Goal: Use online tool/utility

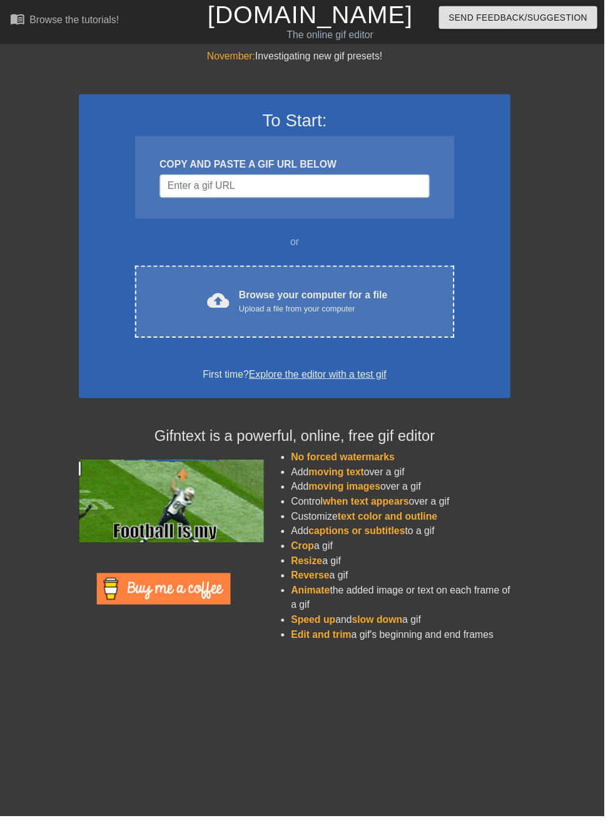
click at [388, 299] on div "Browse your computer for a file Upload a file from your computer" at bounding box center [318, 306] width 151 height 28
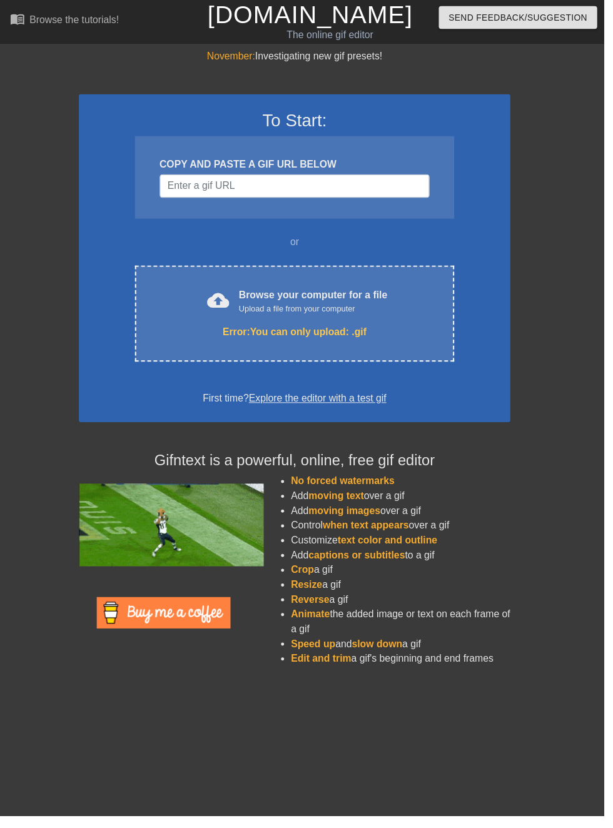
click at [410, 315] on div "cloud_upload Browse your computer for a file Upload a file from your computer" at bounding box center [299, 306] width 272 height 28
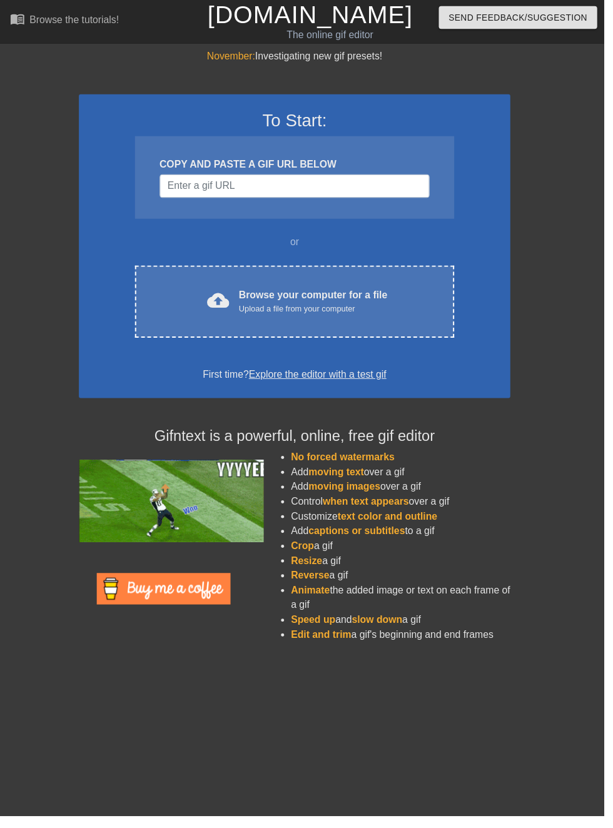
click at [323, 299] on div "Browse your computer for a file Upload a file from your computer" at bounding box center [318, 306] width 151 height 28
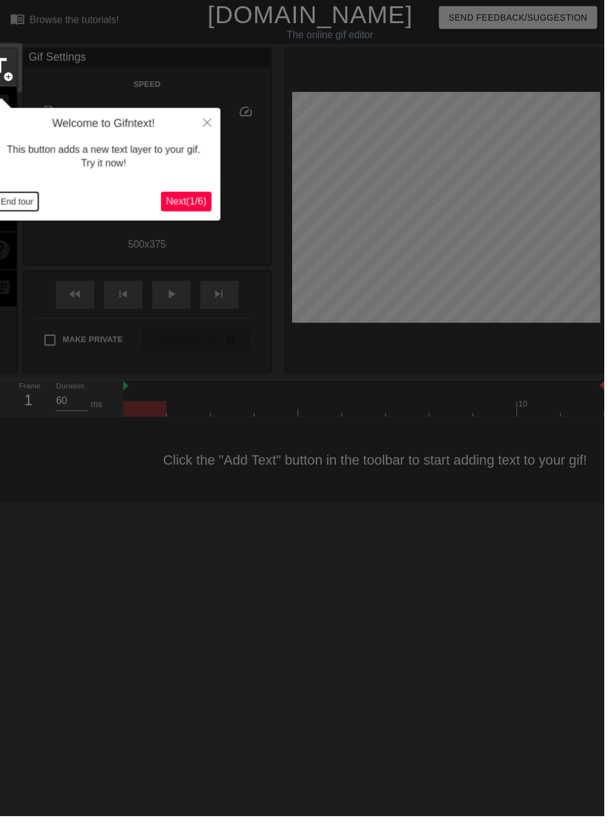
click at [36, 201] on button "End tour" at bounding box center [17, 204] width 43 height 19
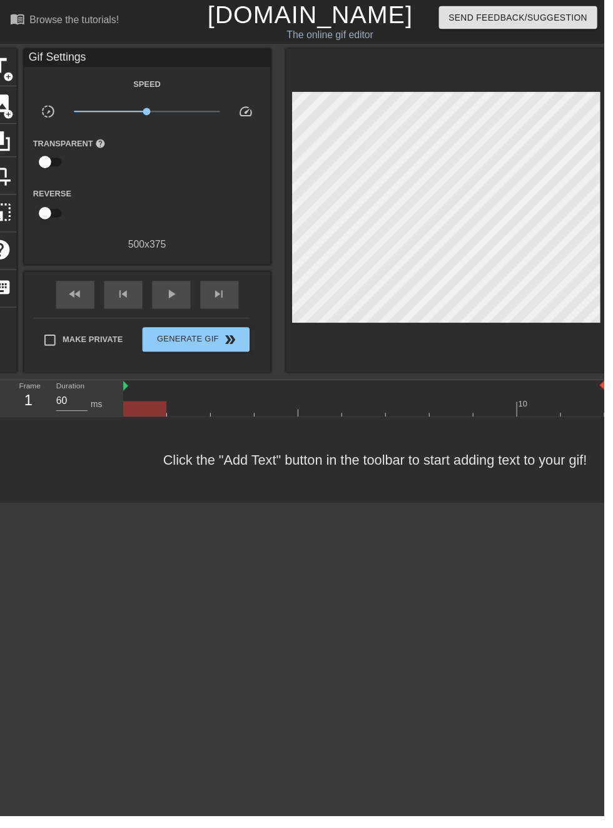
click at [9, 110] on span "image" at bounding box center [0, 105] width 24 height 24
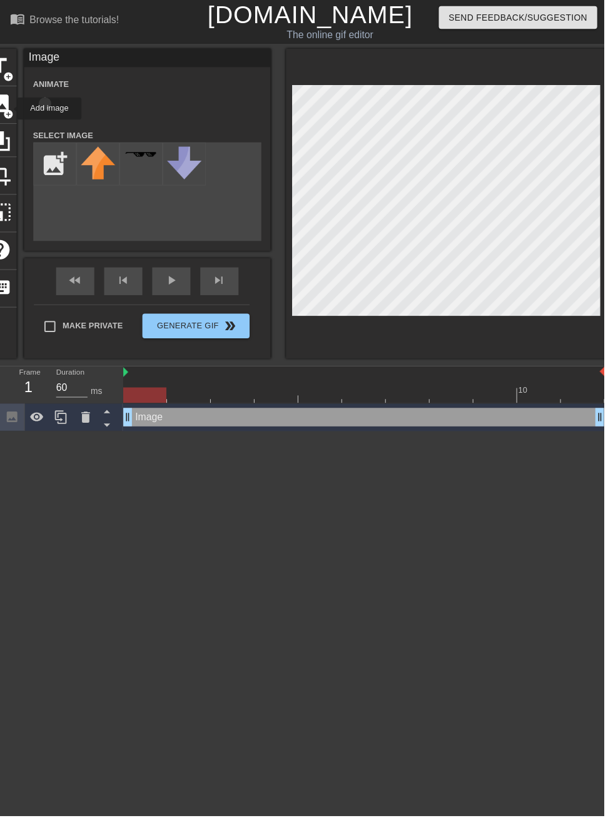
click at [55, 155] on input "file" at bounding box center [55, 166] width 43 height 43
type input "C:\fakepath\cooltext476109083672511.png"
click at [97, 157] on img at bounding box center [99, 156] width 35 height 7
click at [56, 101] on input "checkbox" at bounding box center [45, 105] width 71 height 24
checkbox input "true"
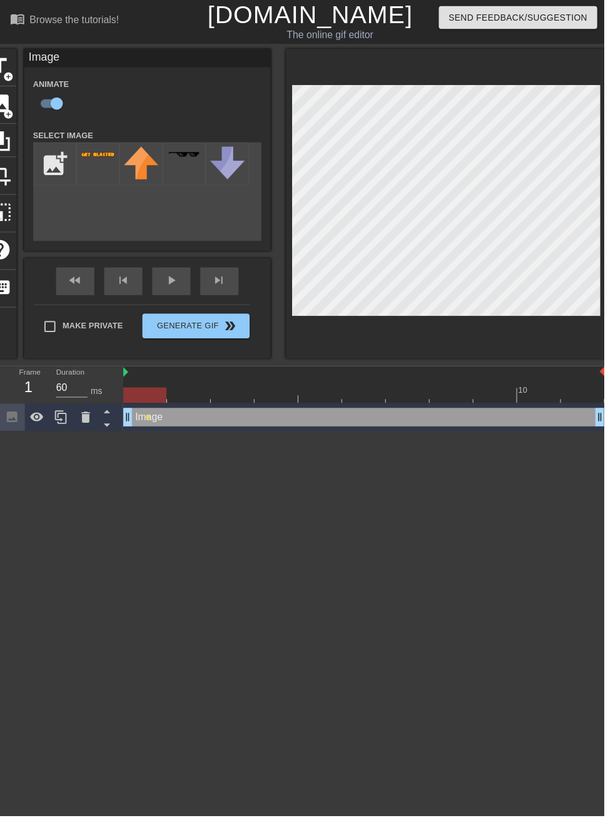
click at [176, 277] on div "fast_rewind skip_previous play_arrow skip_next" at bounding box center [150, 285] width 204 height 47
click at [173, 284] on div "fast_rewind skip_previous play_arrow skip_next" at bounding box center [150, 285] width 204 height 47
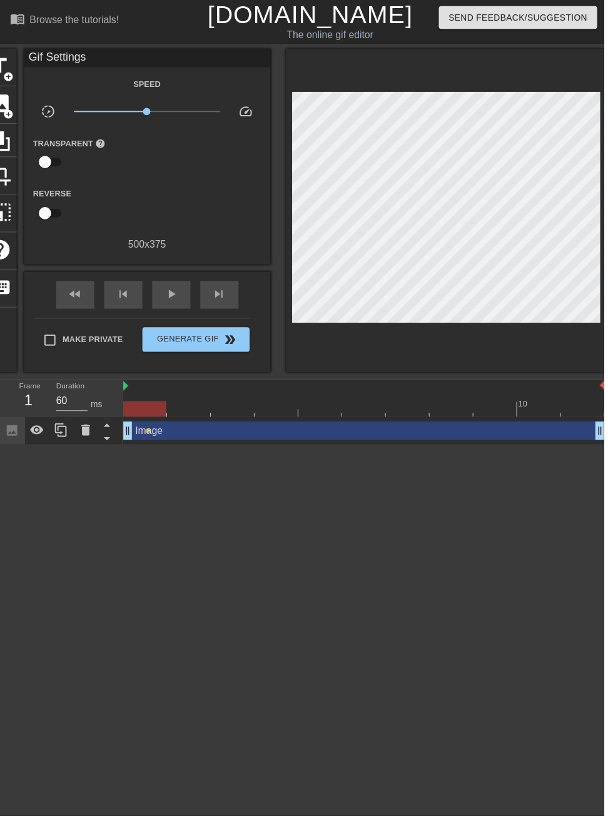
click at [171, 295] on span "play_arrow" at bounding box center [173, 298] width 15 height 15
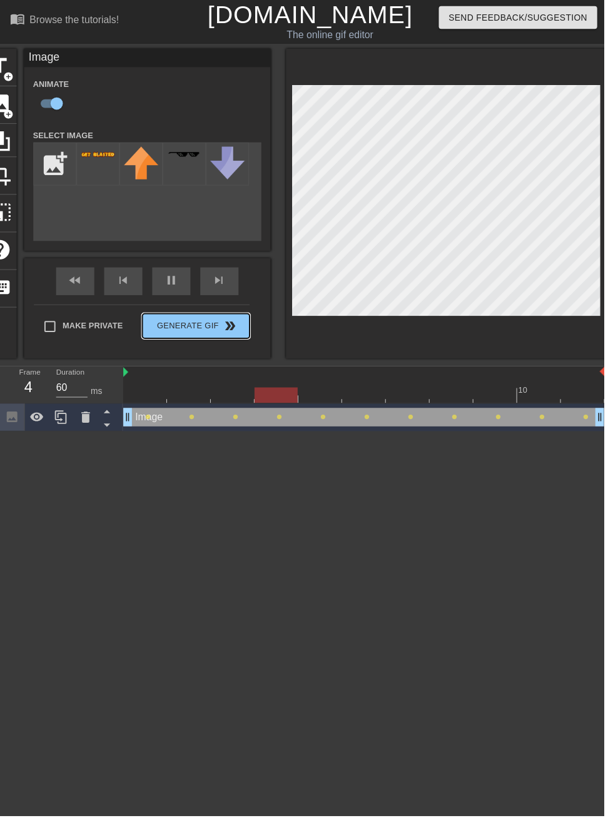
click at [219, 330] on div "Make Private Generate Gif double_arrow" at bounding box center [143, 333] width 219 height 49
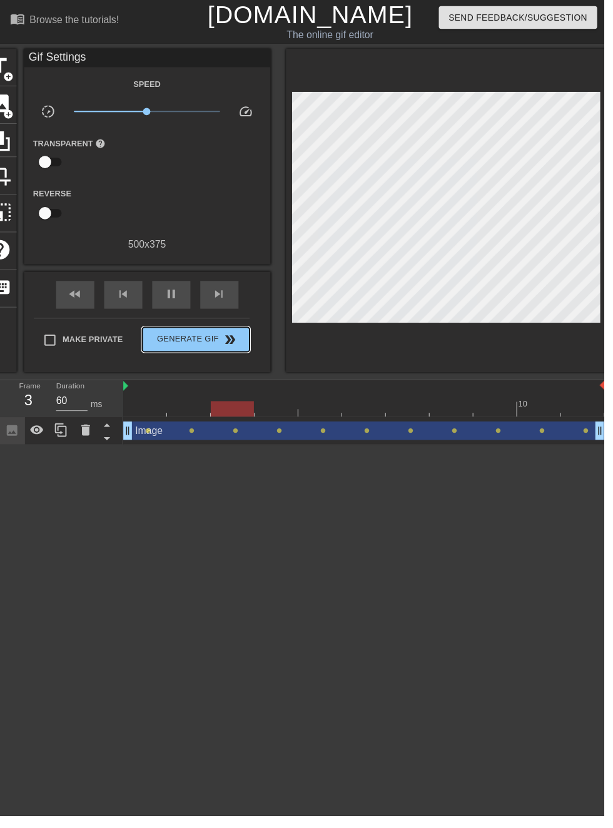
click at [231, 342] on span "double_arrow" at bounding box center [233, 344] width 15 height 15
